Goal: Find specific page/section: Find specific page/section

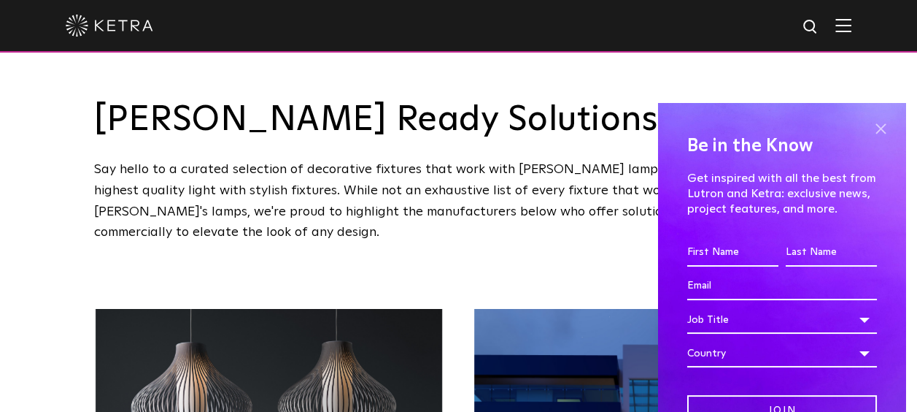
click at [870, 133] on span at bounding box center [881, 128] width 22 height 22
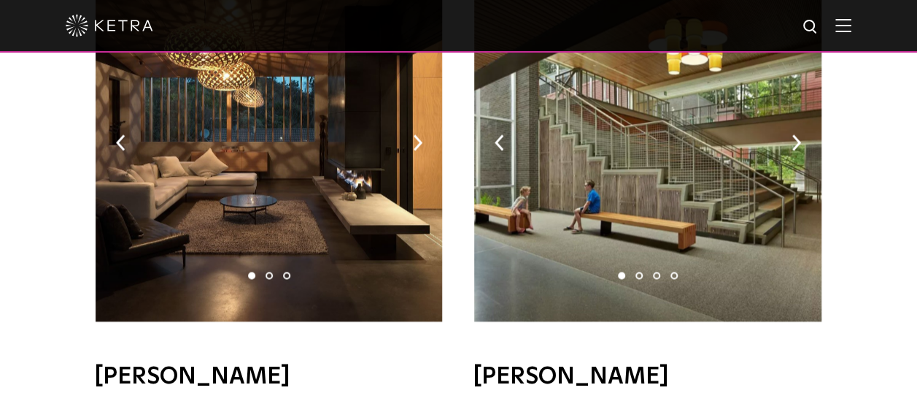
scroll to position [981, 0]
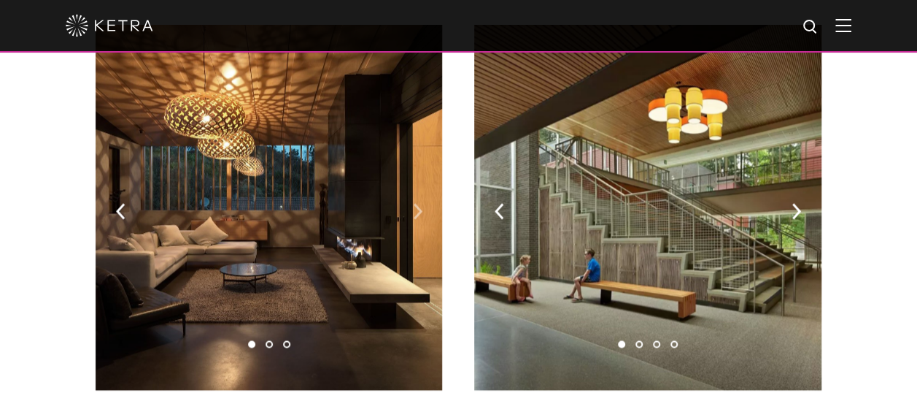
click at [418, 203] on img at bounding box center [417, 211] width 9 height 16
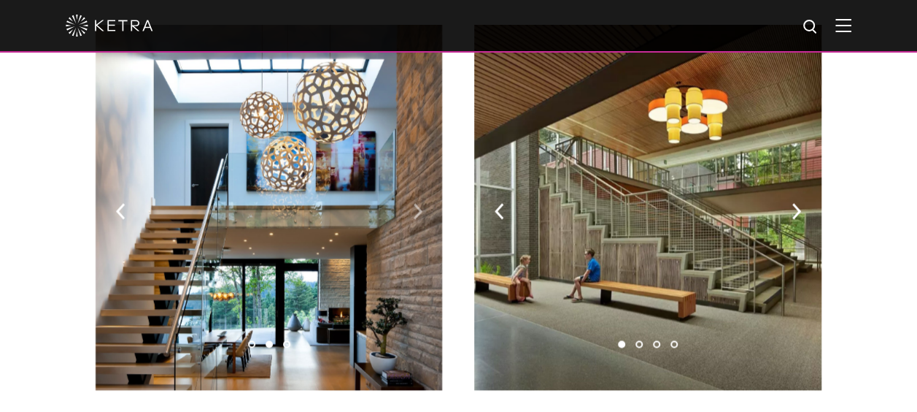
click at [420, 203] on img at bounding box center [417, 211] width 9 height 16
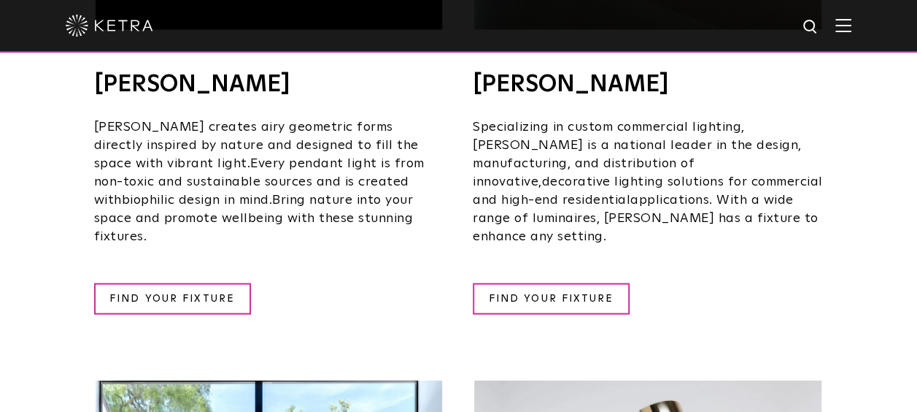
scroll to position [1701, 0]
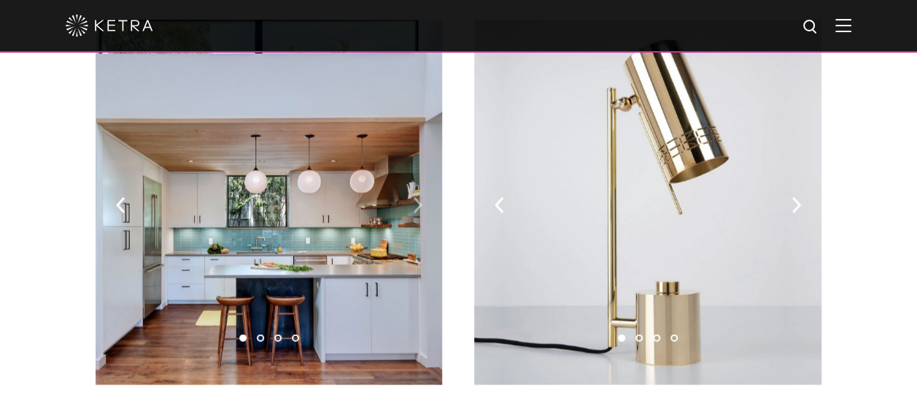
click at [414, 197] on img at bounding box center [417, 205] width 9 height 16
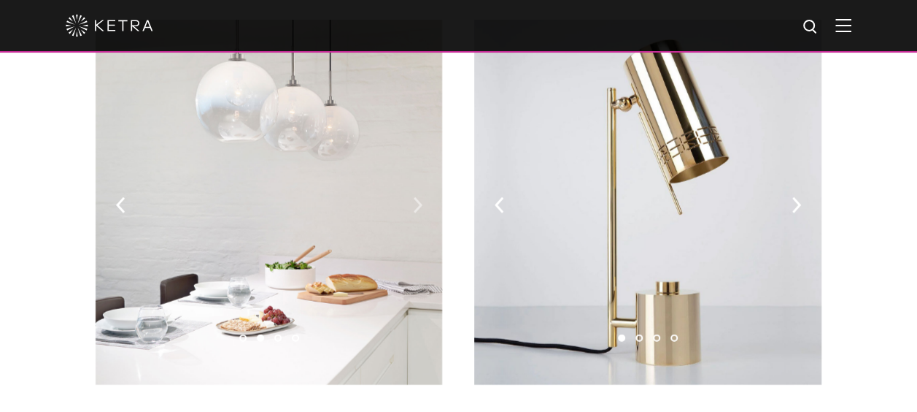
click at [414, 197] on img at bounding box center [417, 205] width 9 height 16
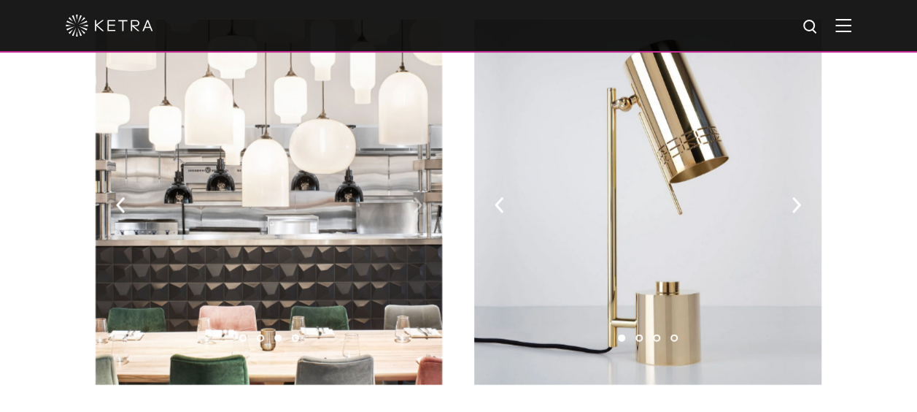
click at [414, 197] on img at bounding box center [417, 205] width 9 height 16
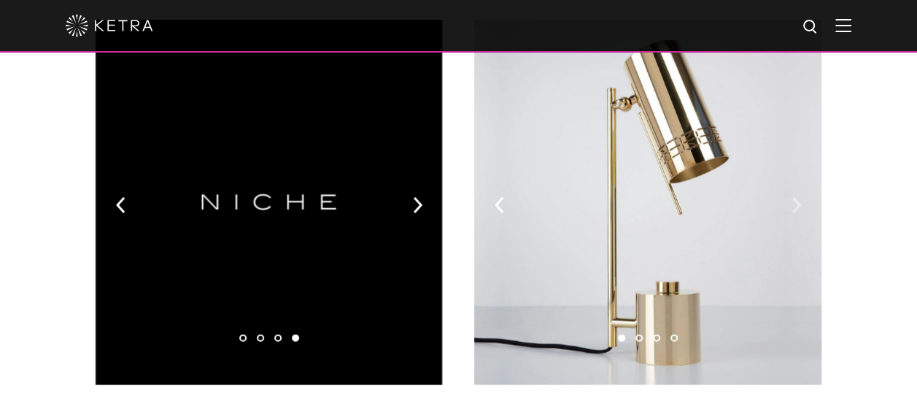
click at [794, 197] on img at bounding box center [796, 205] width 9 height 16
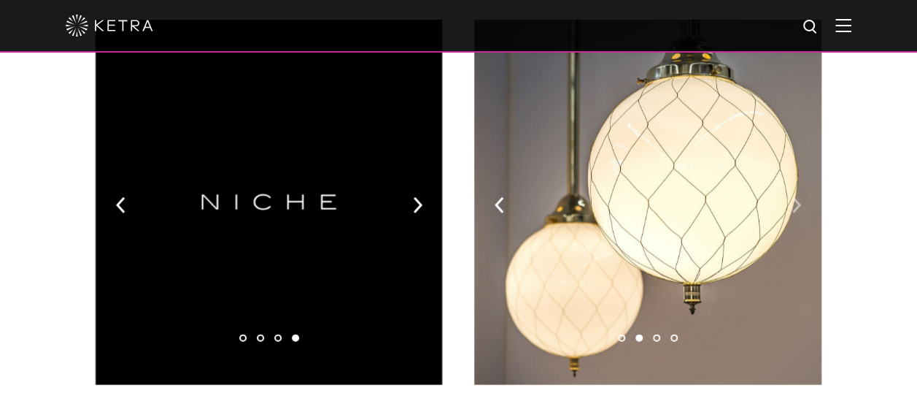
click at [794, 197] on img at bounding box center [796, 205] width 9 height 16
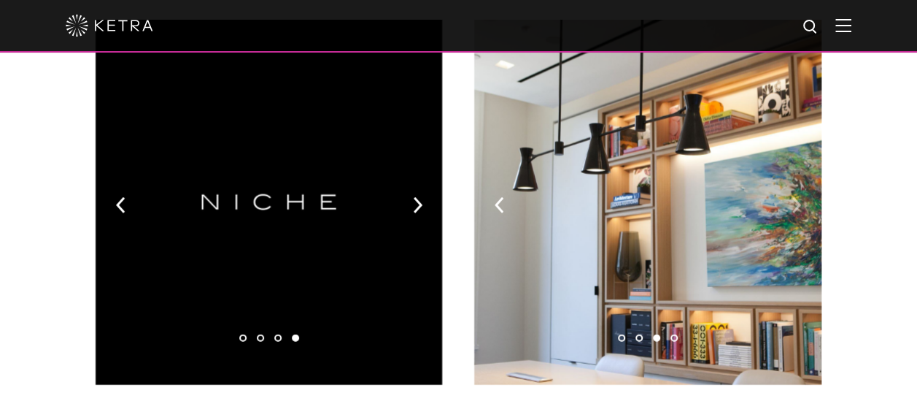
click at [794, 197] on img at bounding box center [796, 205] width 9 height 16
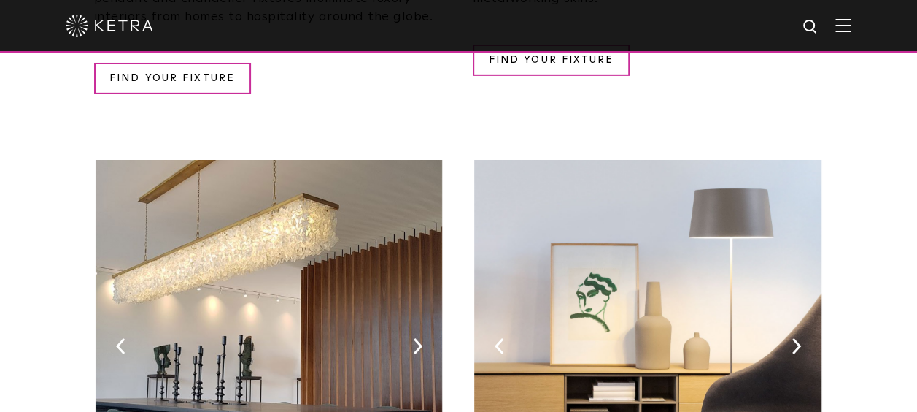
scroll to position [2323, 0]
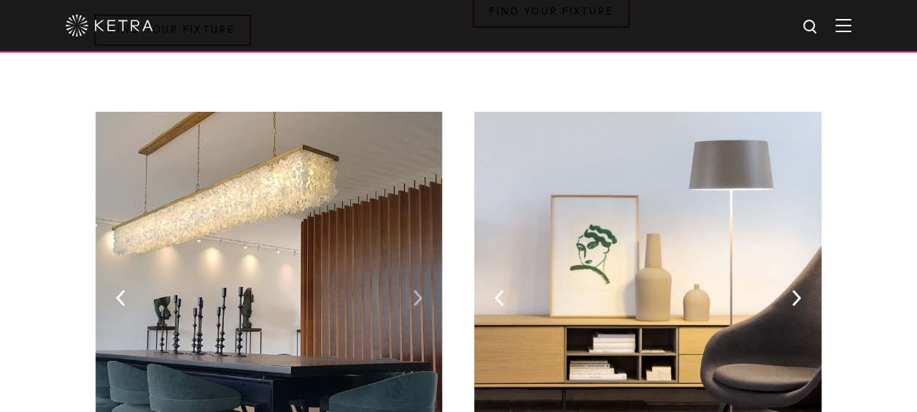
click at [417, 290] on img at bounding box center [417, 298] width 9 height 16
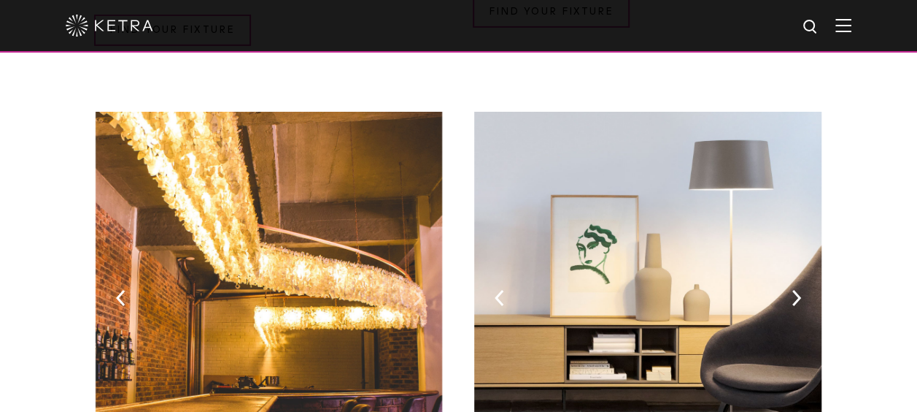
click at [417, 290] on img at bounding box center [417, 298] width 9 height 16
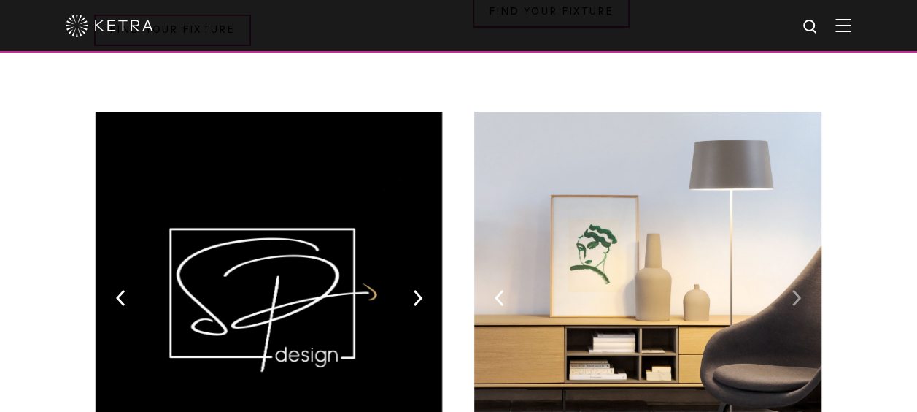
click at [799, 290] on img at bounding box center [796, 298] width 9 height 16
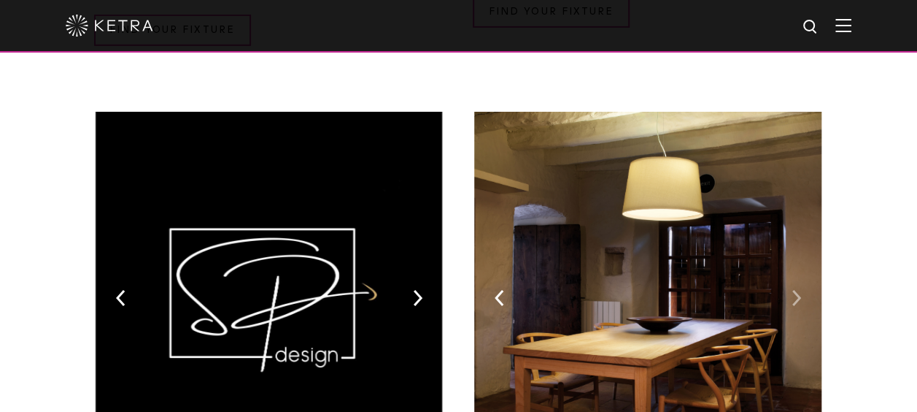
click at [799, 290] on img at bounding box center [796, 298] width 9 height 16
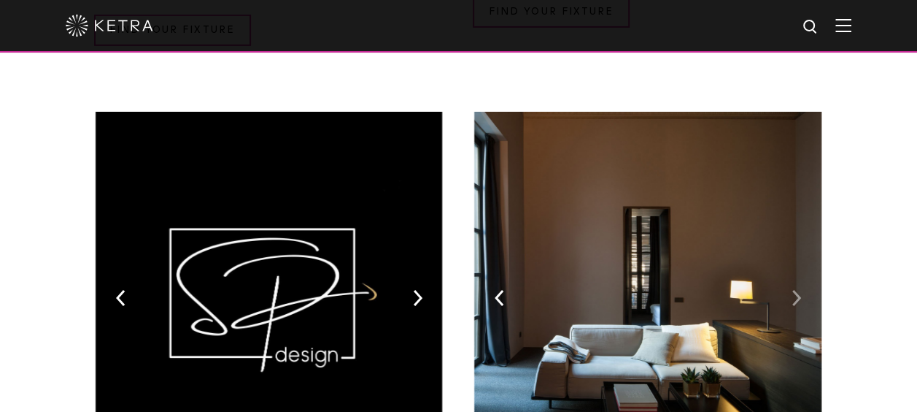
click at [799, 290] on img at bounding box center [796, 298] width 9 height 16
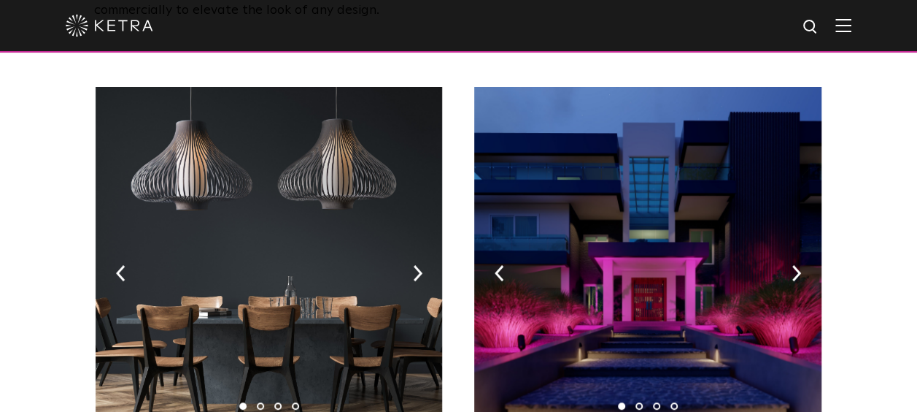
scroll to position [203, 0]
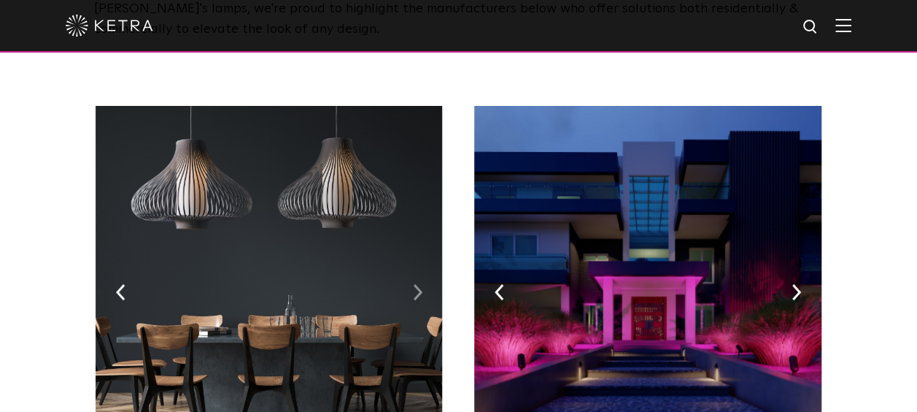
click at [415, 284] on img at bounding box center [417, 292] width 9 height 16
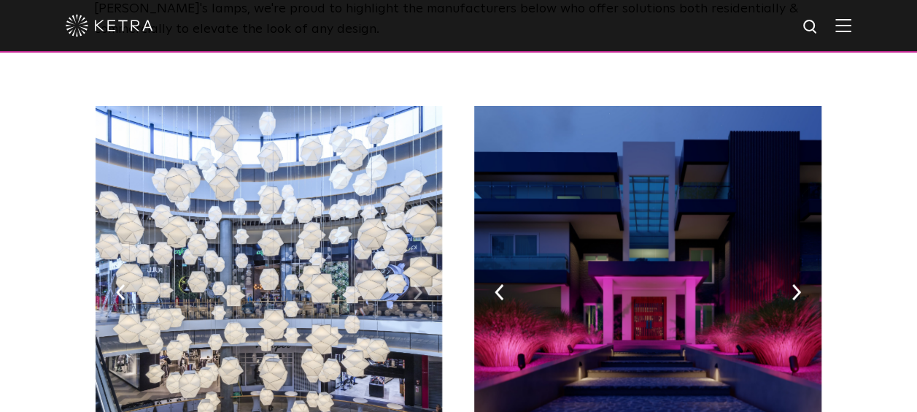
click at [415, 284] on img at bounding box center [417, 292] width 9 height 16
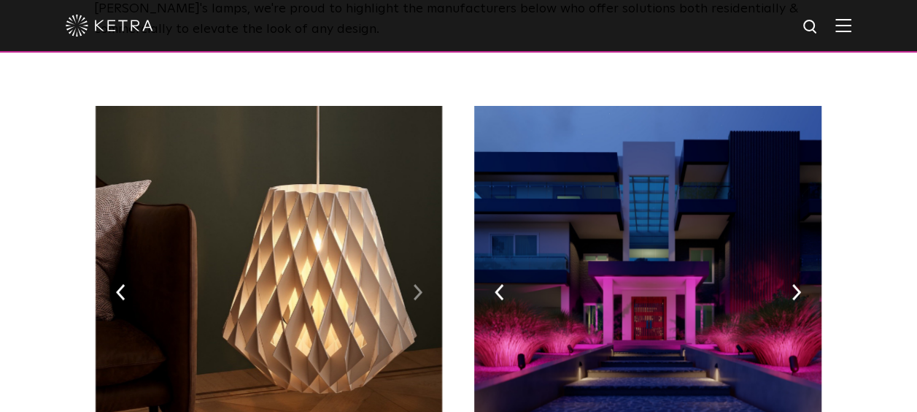
click at [415, 284] on img at bounding box center [417, 292] width 9 height 16
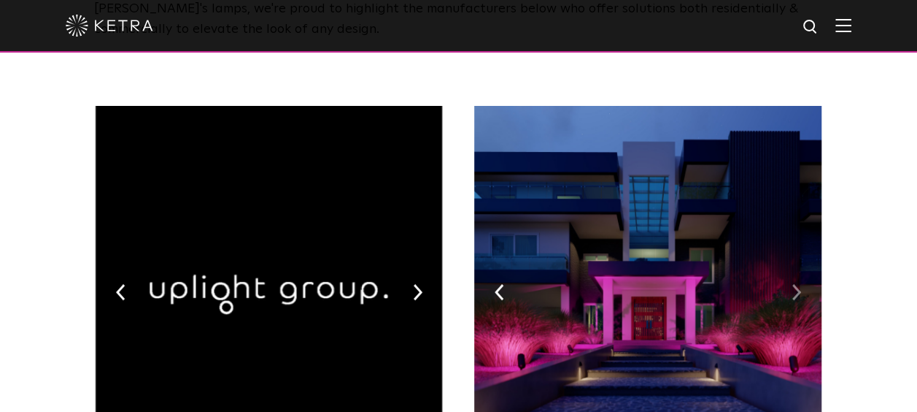
click at [792, 284] on img at bounding box center [796, 292] width 9 height 16
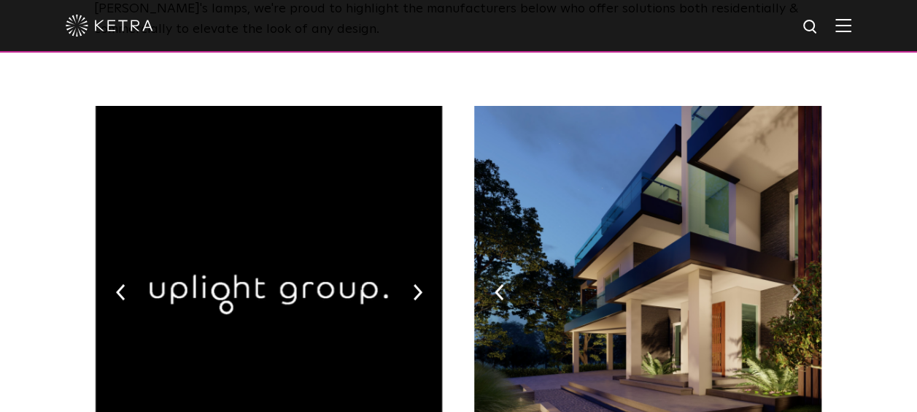
click at [792, 284] on img at bounding box center [796, 292] width 9 height 16
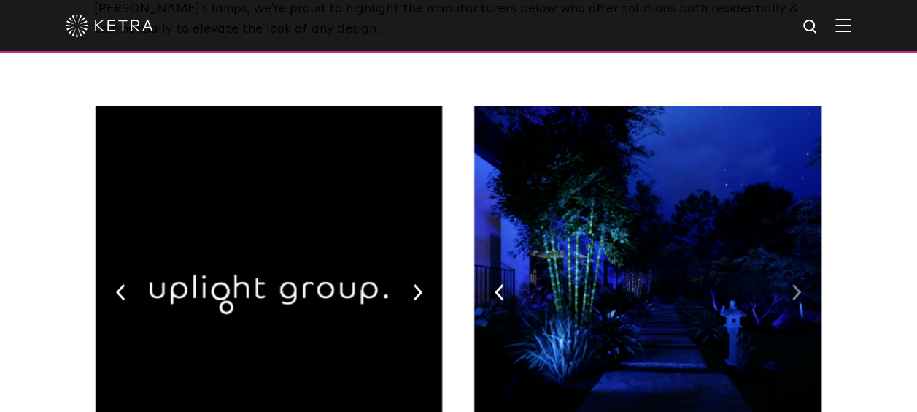
click at [792, 284] on img at bounding box center [796, 292] width 9 height 16
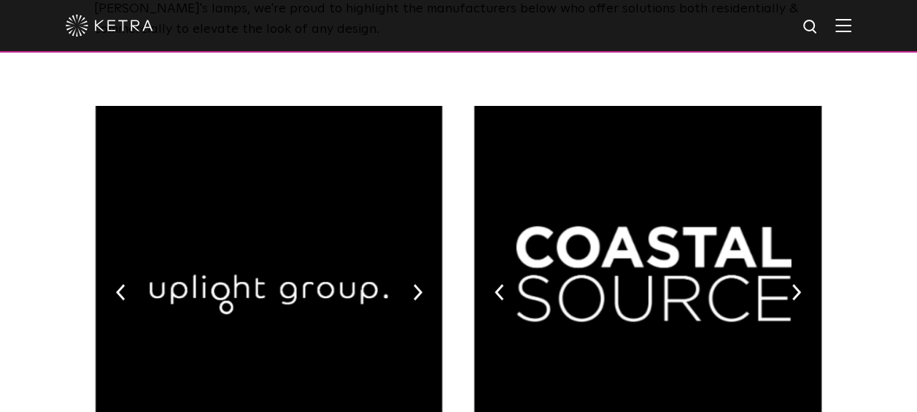
scroll to position [563, 0]
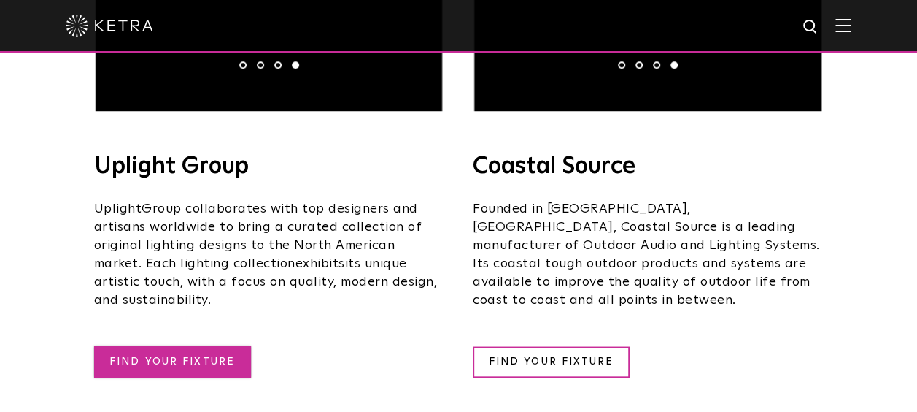
click at [129, 346] on link "FIND YOUR FIXTURE" at bounding box center [172, 361] width 157 height 31
